Goal: Communication & Community: Answer question/provide support

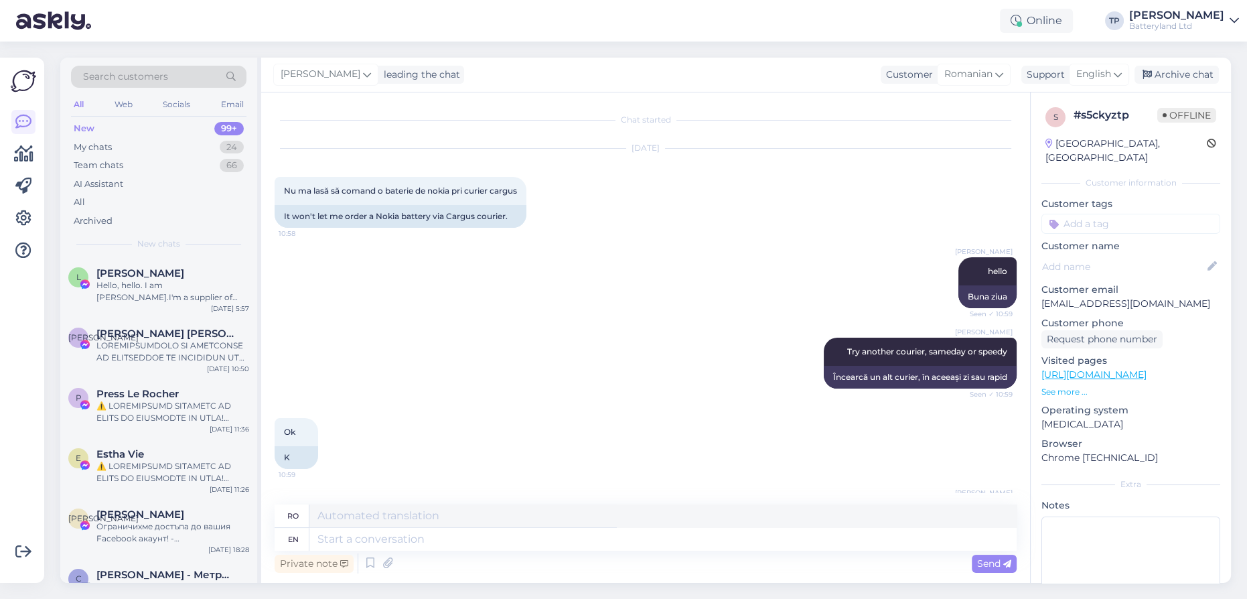
scroll to position [151, 0]
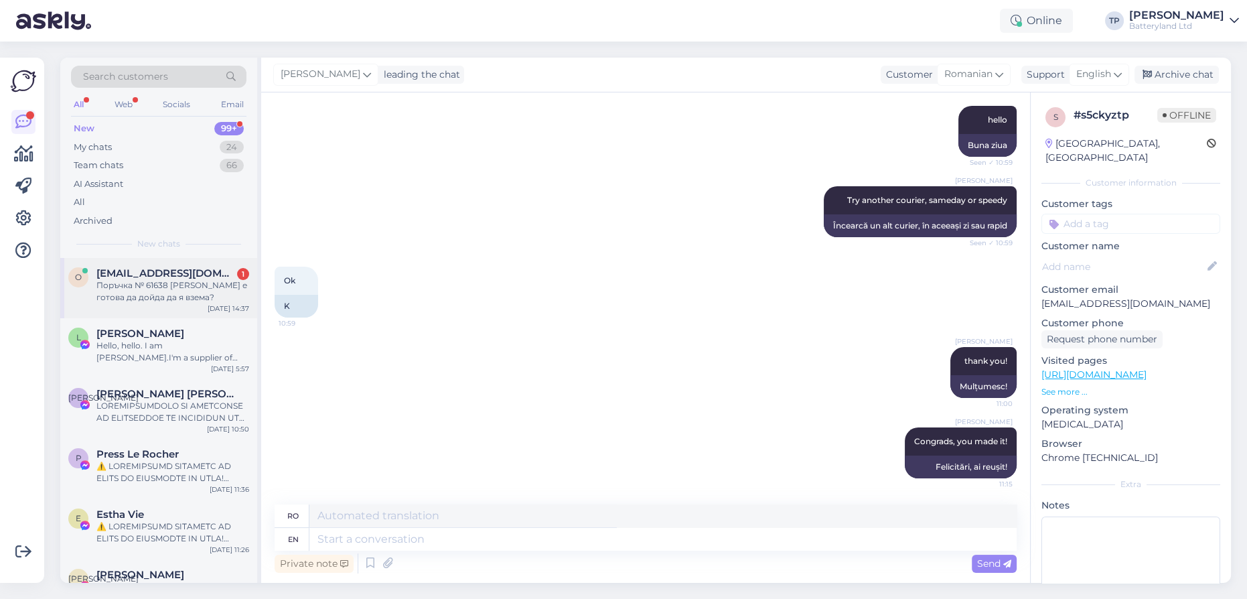
click at [187, 281] on div "[EMAIL_ADDRESS][DOMAIN_NAME] 1 Поръчка № 61638 [PERSON_NAME] е готова да дойда …" at bounding box center [172, 285] width 153 height 36
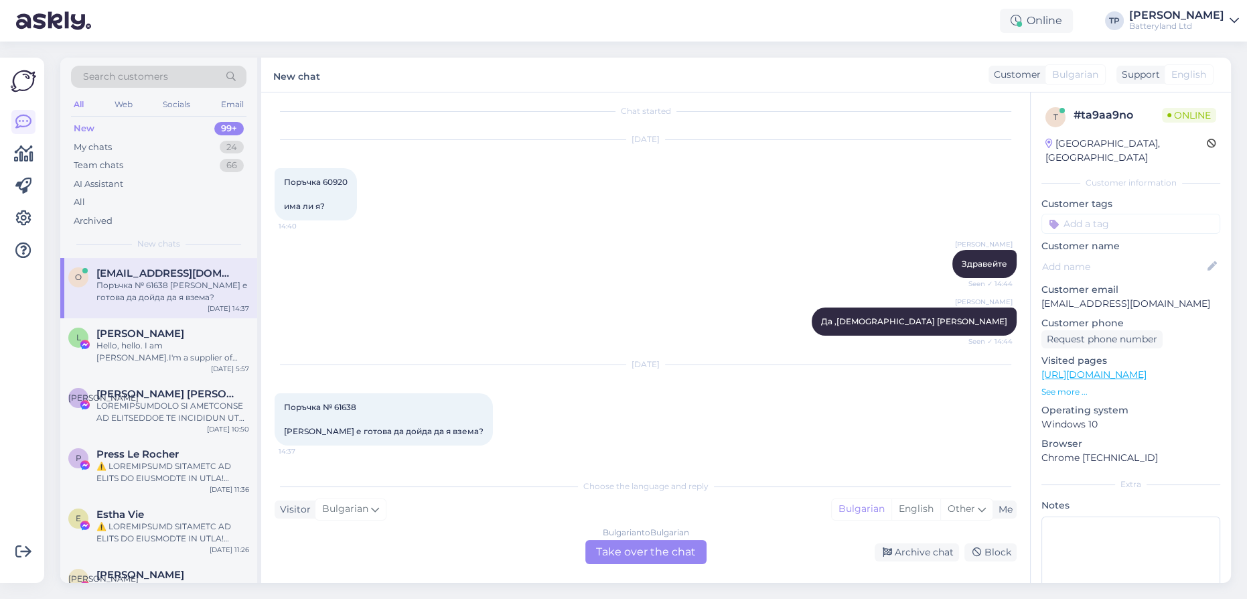
click at [641, 549] on div "Bulgarian to Bulgarian Take over the chat" at bounding box center [645, 552] width 121 height 24
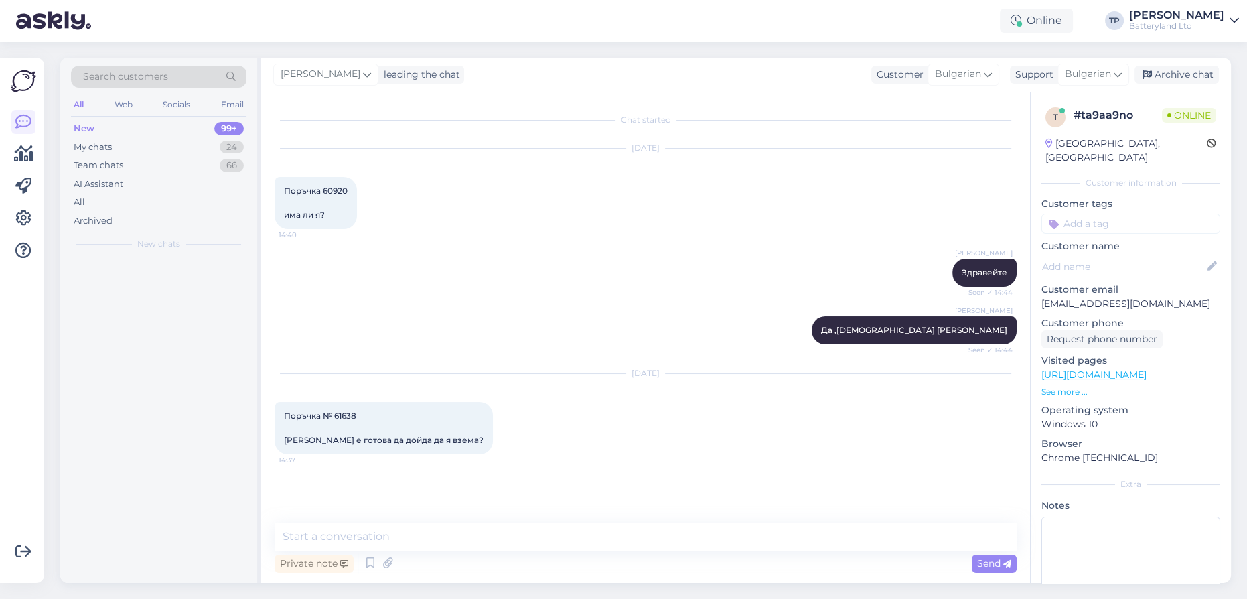
scroll to position [0, 0]
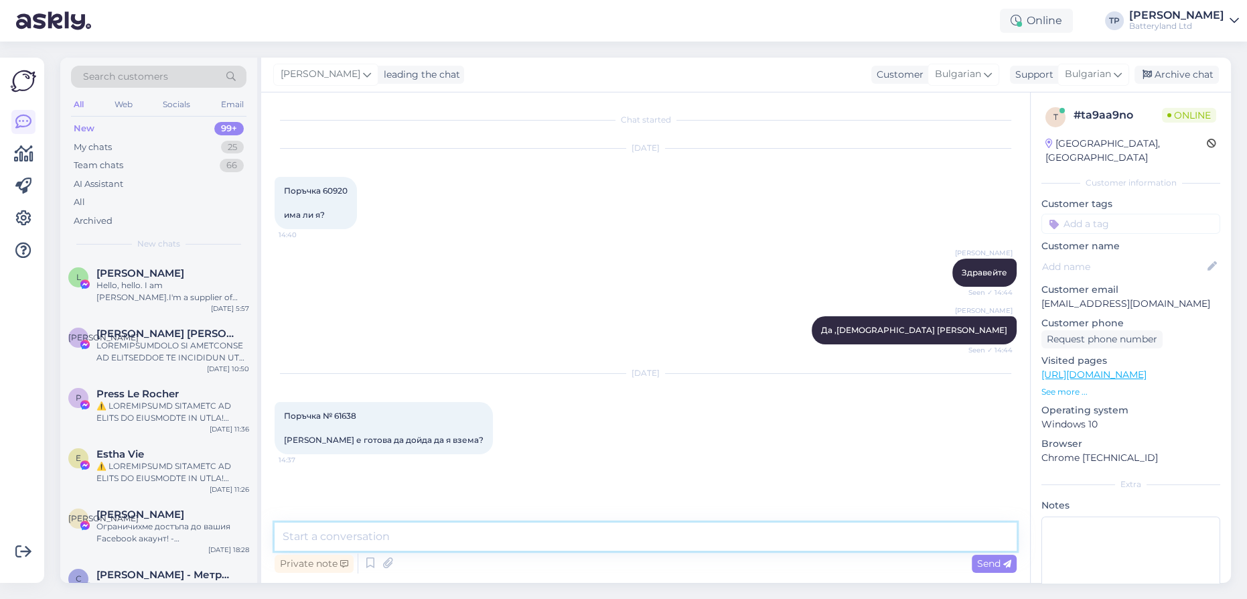
click at [402, 538] on textarea at bounding box center [646, 536] width 742 height 28
type textarea "Здравейте, момент да проверя"
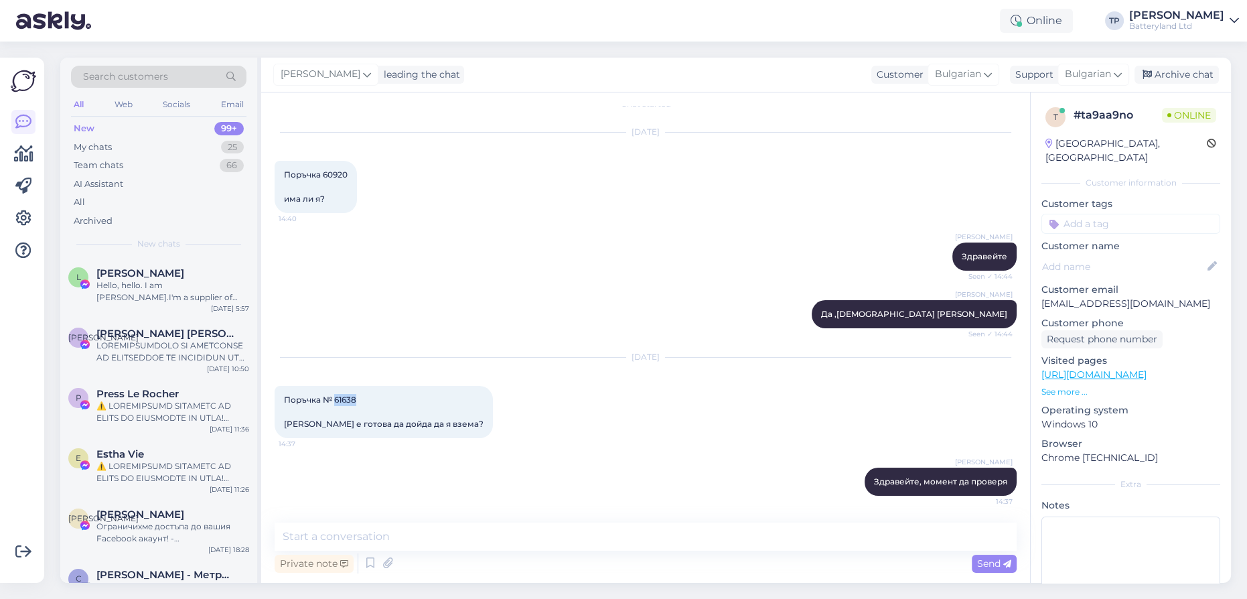
drag, startPoint x: 335, startPoint y: 395, endPoint x: 358, endPoint y: 395, distance: 22.1
click at [358, 395] on div "Поръчка № 61638 [PERSON_NAME] е готова да дойда да я взема? 14:37" at bounding box center [384, 412] width 218 height 52
copy span "61638"
click at [377, 538] on textarea at bounding box center [646, 536] width 742 height 28
type textarea "Тази батерия е от другият ни склад и ще е тук след 16 h"
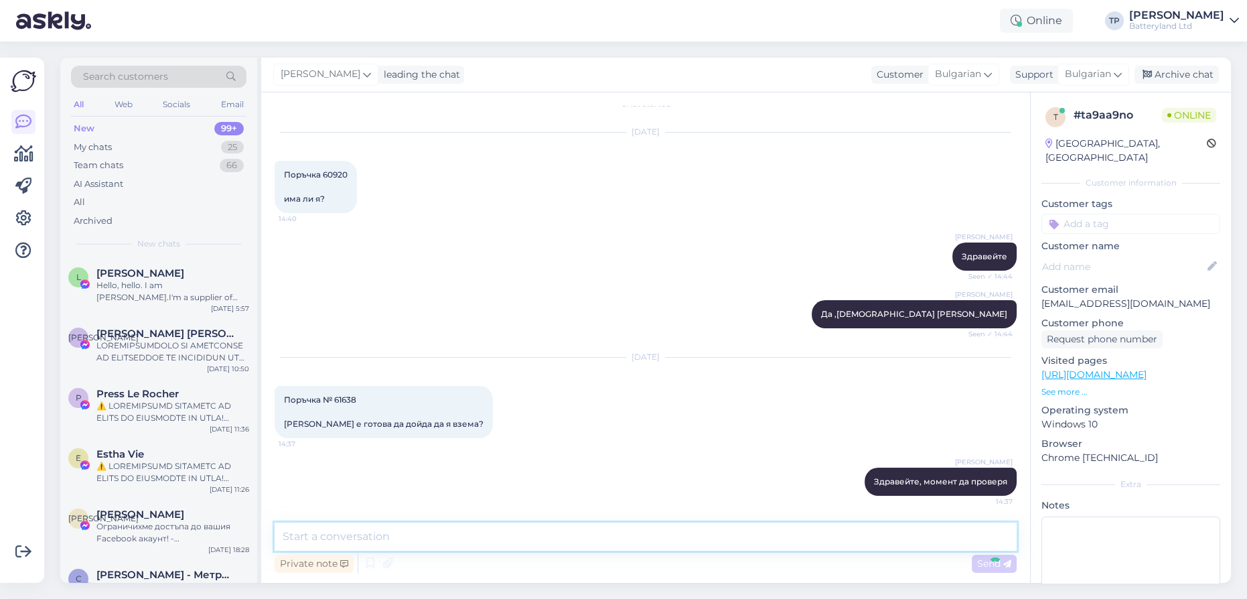
scroll to position [74, 0]
